Goal: Transaction & Acquisition: Purchase product/service

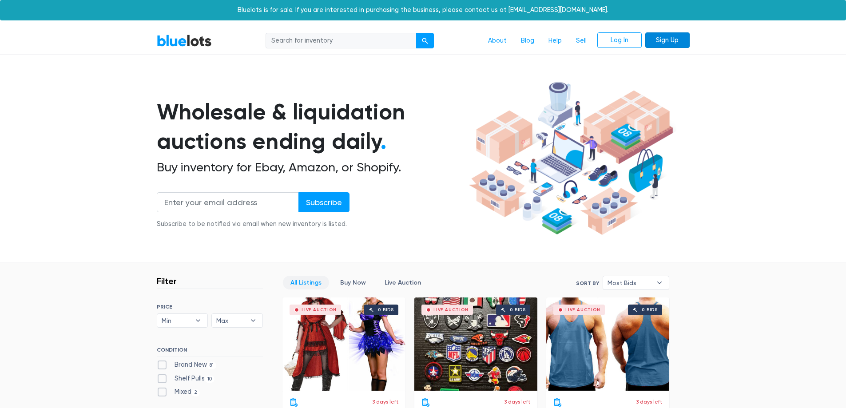
click at [669, 38] on link "Sign Up" at bounding box center [667, 40] width 44 height 16
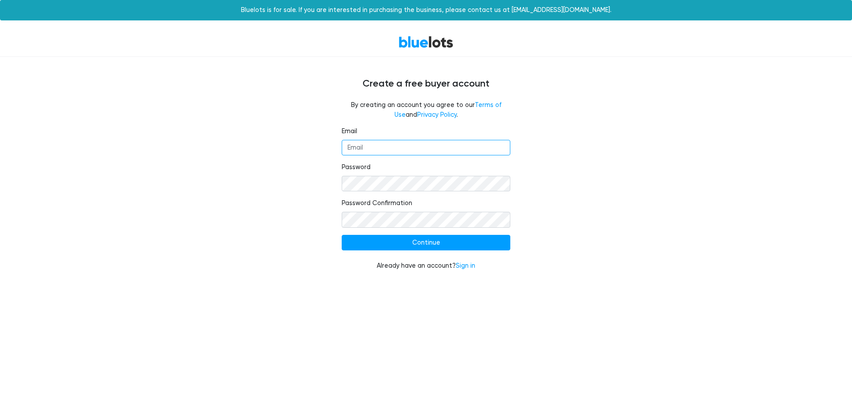
click at [396, 142] on input "Email" at bounding box center [426, 148] width 169 height 16
type input "THOMASCATHERINEJ@GMAIL.COM"
click at [278, 245] on div "Email THOMASCATHERINEJ@GMAIL.COM Password Password Confirmation Continue Alread…" at bounding box center [426, 204] width 546 height 155
click at [275, 186] on div "Email THOMASCATHERINEJ@GMAIL.COM Password Password Confirmation Continue Alread…" at bounding box center [426, 204] width 546 height 155
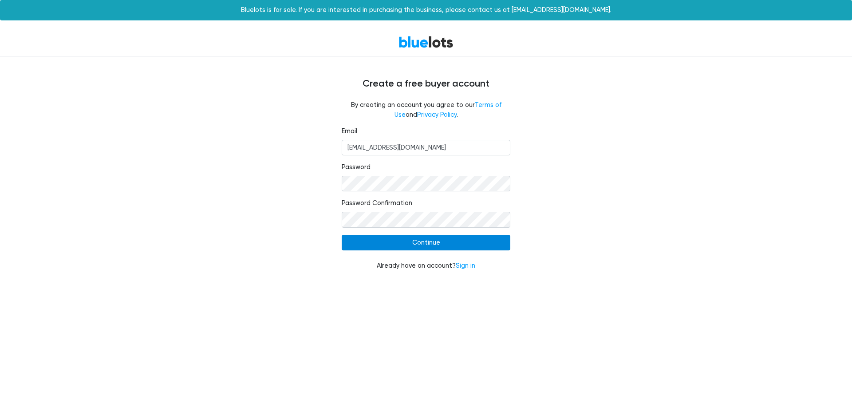
click at [391, 244] on input "Continue" at bounding box center [426, 243] width 169 height 16
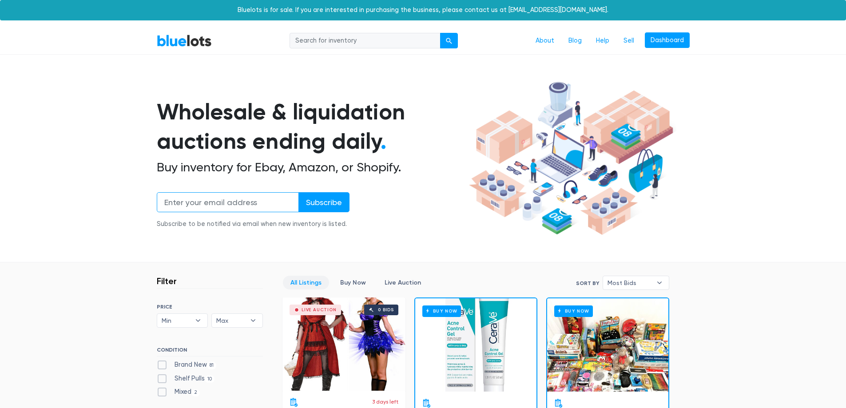
click at [191, 200] on input "email" at bounding box center [228, 202] width 142 height 20
click at [203, 199] on input "email" at bounding box center [228, 202] width 142 height 20
type input "[EMAIL_ADDRESS][DOMAIN_NAME]"
click at [326, 202] on input "Subscribe" at bounding box center [323, 202] width 51 height 20
click at [679, 44] on link "Dashboard" at bounding box center [667, 40] width 45 height 16
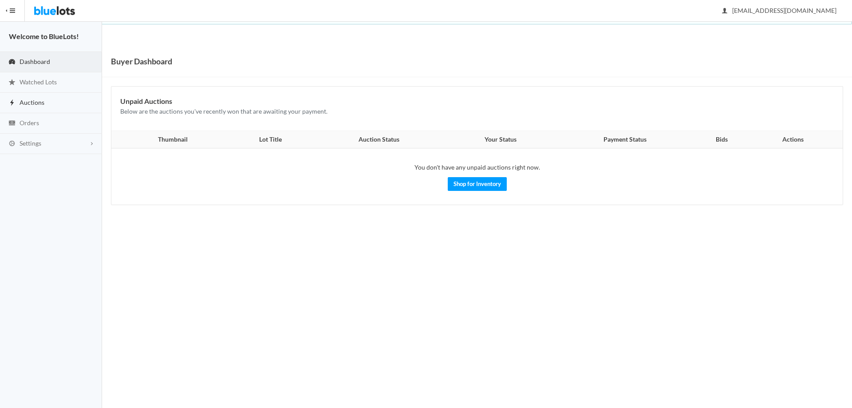
click at [36, 99] on span "Auctions" at bounding box center [32, 103] width 25 height 8
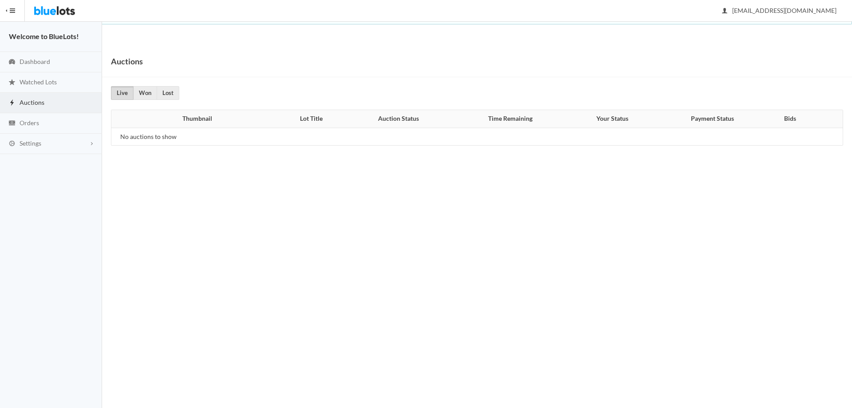
click at [13, 11] on button "HIDE MENU" at bounding box center [12, 10] width 25 height 21
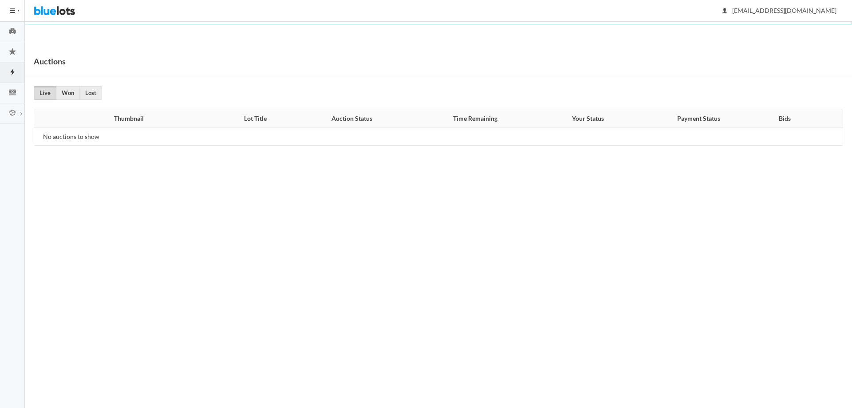
click at [12, 11] on button "HIDE MENU" at bounding box center [12, 10] width 25 height 21
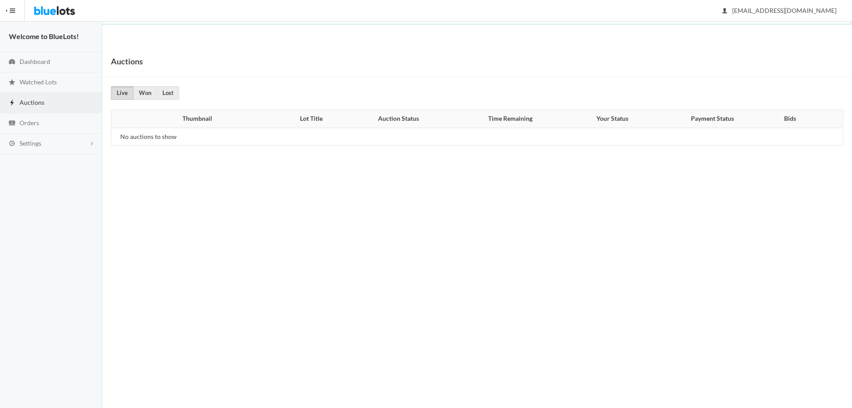
click at [50, 13] on img at bounding box center [55, 10] width 42 height 21
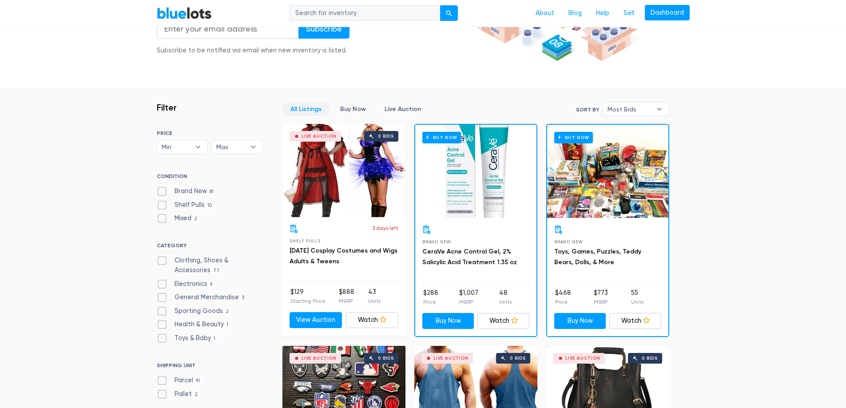
scroll to position [222, 0]
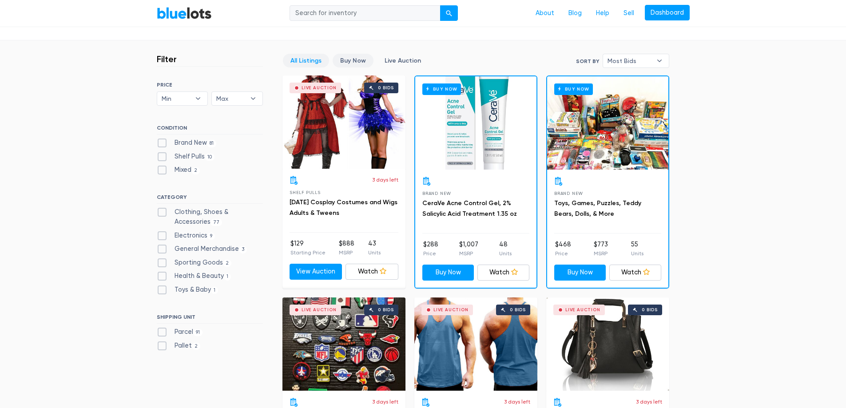
click at [362, 63] on link "Buy Now" at bounding box center [352, 61] width 41 height 14
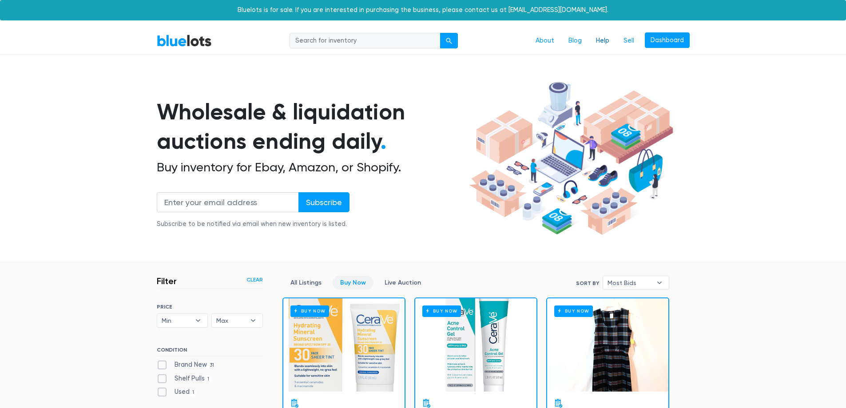
click at [599, 41] on link "Help" at bounding box center [603, 40] width 28 height 17
click at [388, 37] on input "search" at bounding box center [364, 41] width 151 height 16
type input "pallets"
click at [440, 33] on button "submit" at bounding box center [449, 41] width 18 height 16
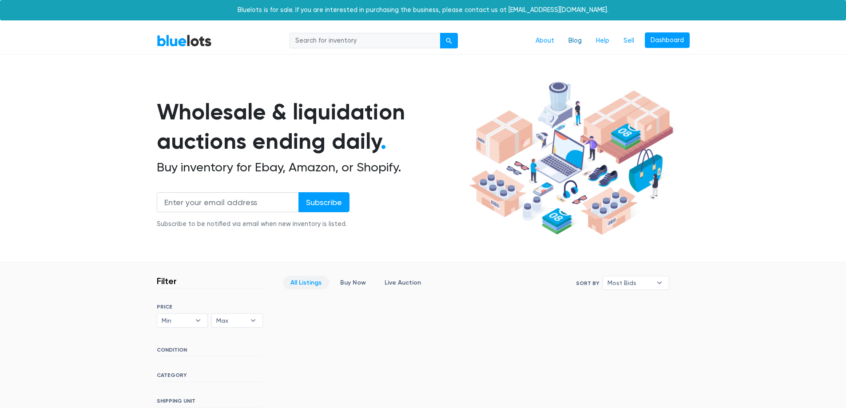
click at [578, 42] on link "Blog" at bounding box center [575, 40] width 28 height 17
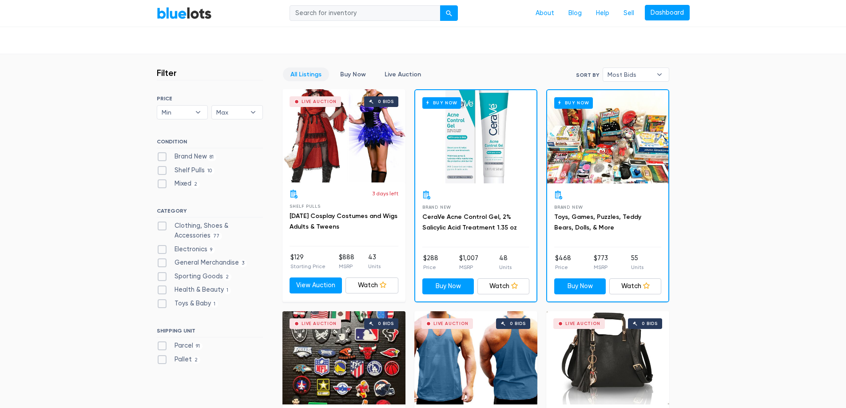
scroll to position [266, 0]
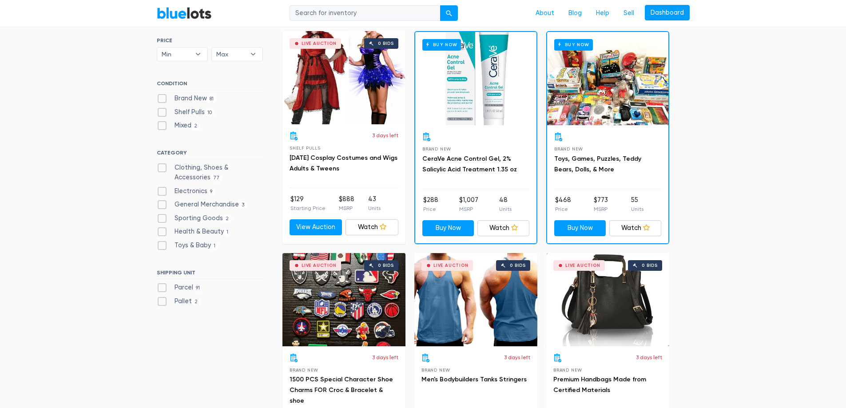
click at [162, 286] on label "Parcel 91" at bounding box center [180, 288] width 46 height 10
click at [162, 286] on input "Parcel 91" at bounding box center [160, 286] width 6 height 6
checkbox input "true"
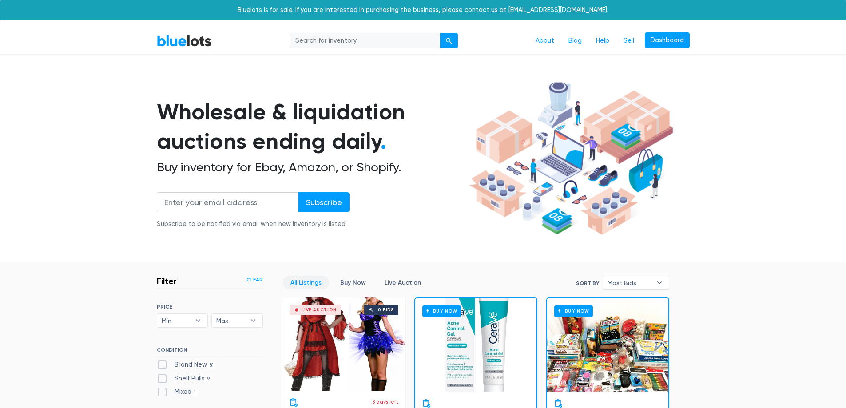
scroll to position [239, 0]
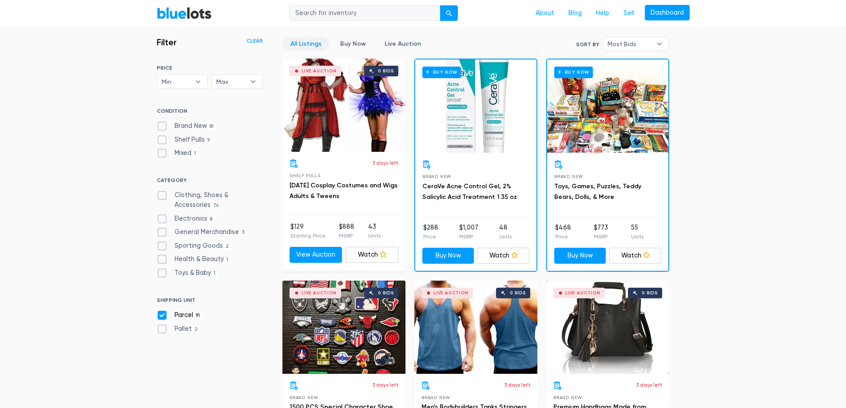
click at [163, 312] on label "Parcel 91" at bounding box center [180, 315] width 46 height 10
click at [162, 312] on input "Parcel 91" at bounding box center [160, 313] width 6 height 6
checkbox input "false"
click at [161, 327] on label "Pallet 2" at bounding box center [179, 329] width 44 height 10
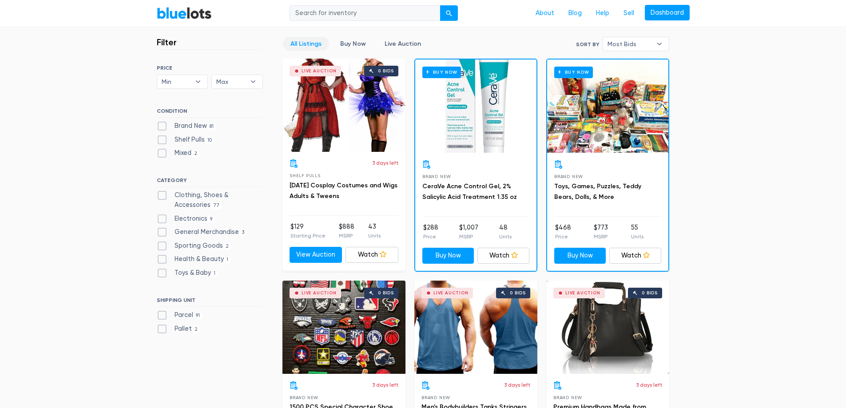
click at [161, 327] on input "Pallet 2" at bounding box center [160, 327] width 6 height 6
checkbox input "true"
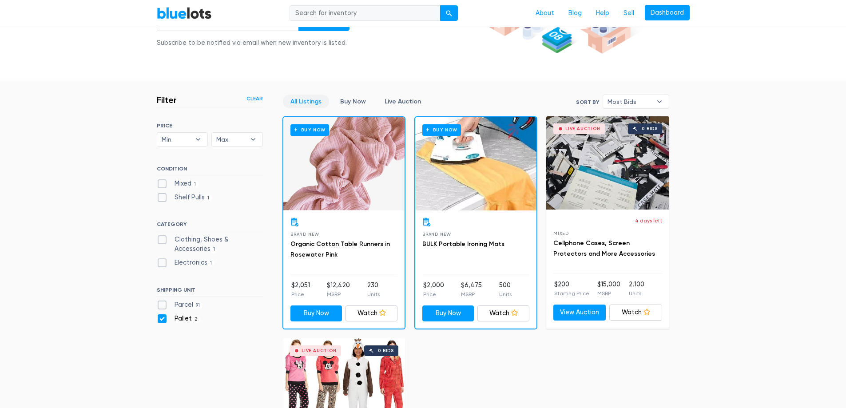
scroll to position [194, 0]
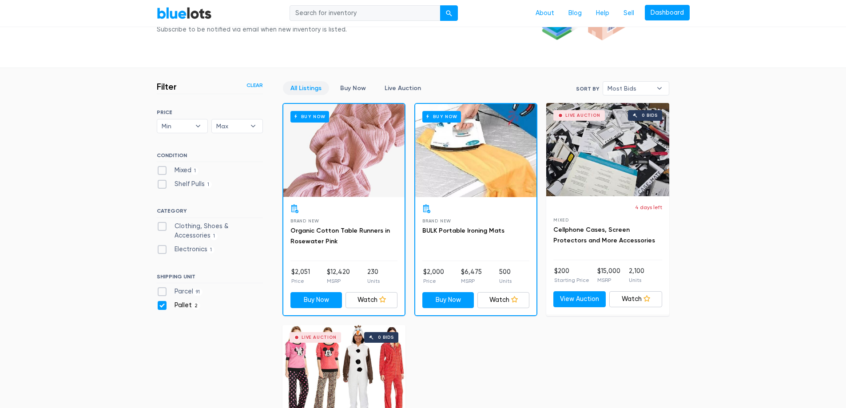
click at [161, 287] on label "Parcel 91" at bounding box center [180, 292] width 46 height 10
click at [161, 287] on input "Parcel 91" at bounding box center [160, 290] width 6 height 6
checkbox input "true"
click at [161, 305] on label "Pallet 2" at bounding box center [179, 306] width 44 height 10
click at [161, 305] on input "Pallet 2" at bounding box center [160, 304] width 6 height 6
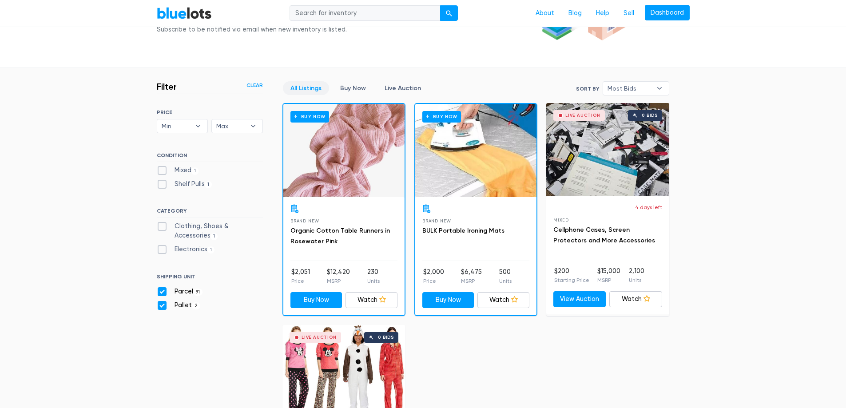
checkbox input "false"
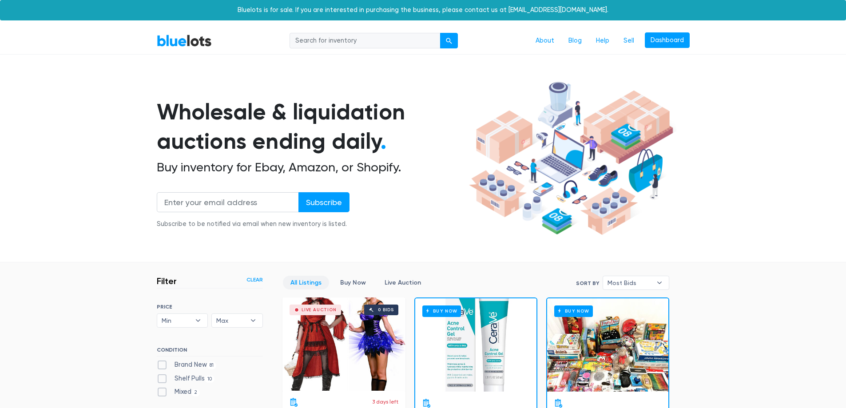
scroll to position [239, 0]
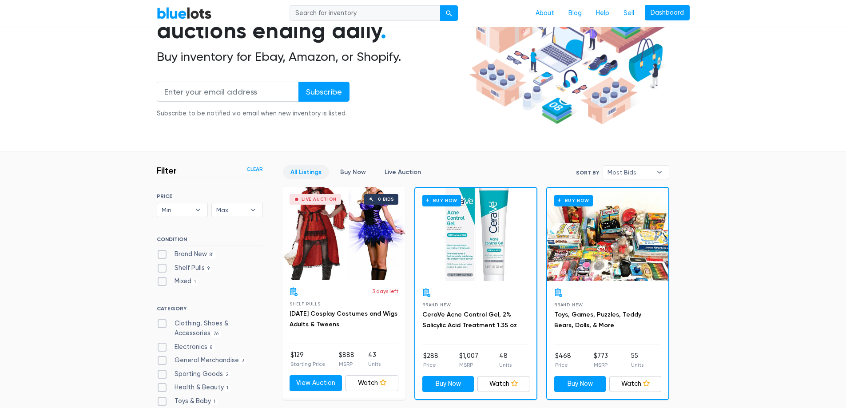
scroll to position [133, 0]
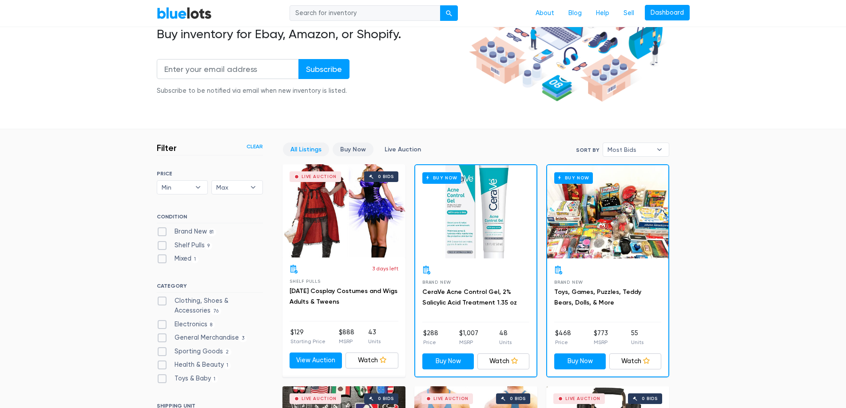
click at [352, 146] on link "Buy Now" at bounding box center [352, 149] width 41 height 14
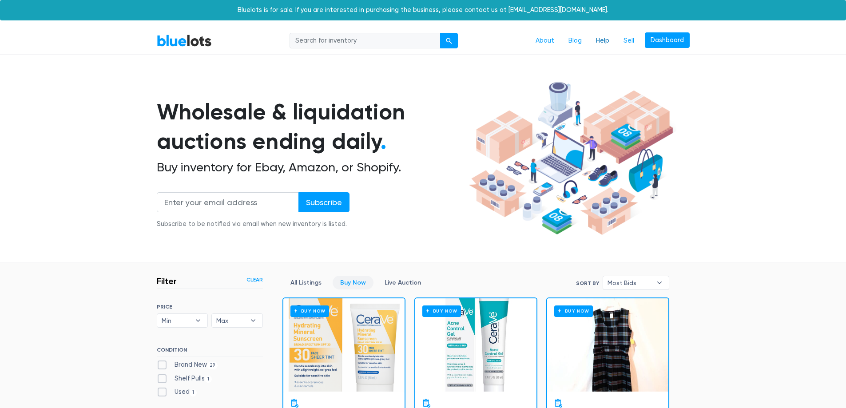
click at [603, 44] on link "Help" at bounding box center [603, 40] width 28 height 17
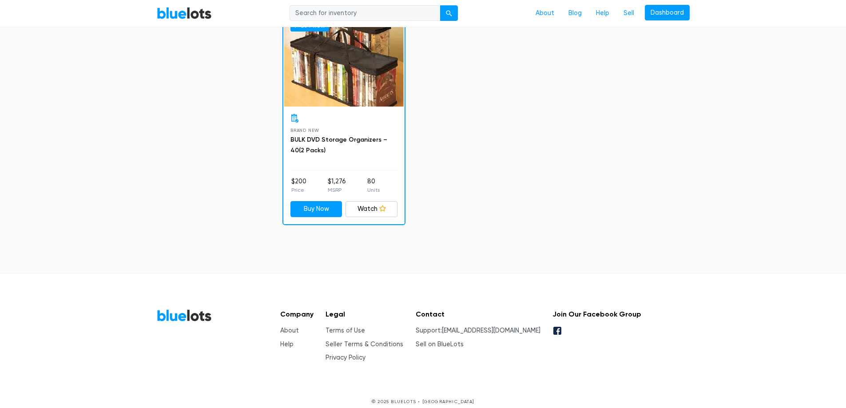
scroll to position [2512, 0]
